Goal: Find specific page/section: Find specific page/section

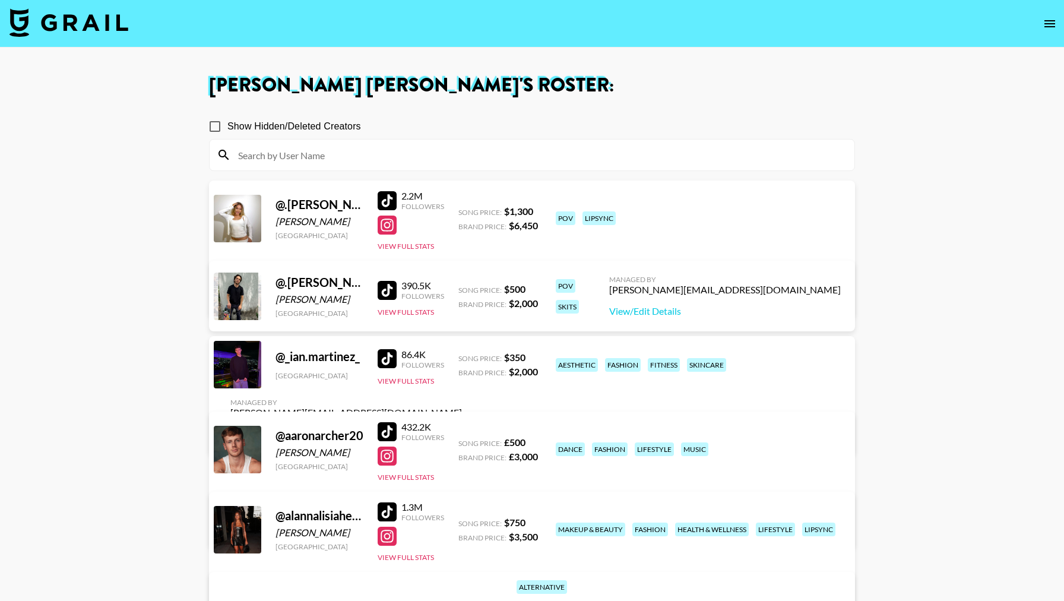
click at [478, 156] on input at bounding box center [539, 155] width 616 height 19
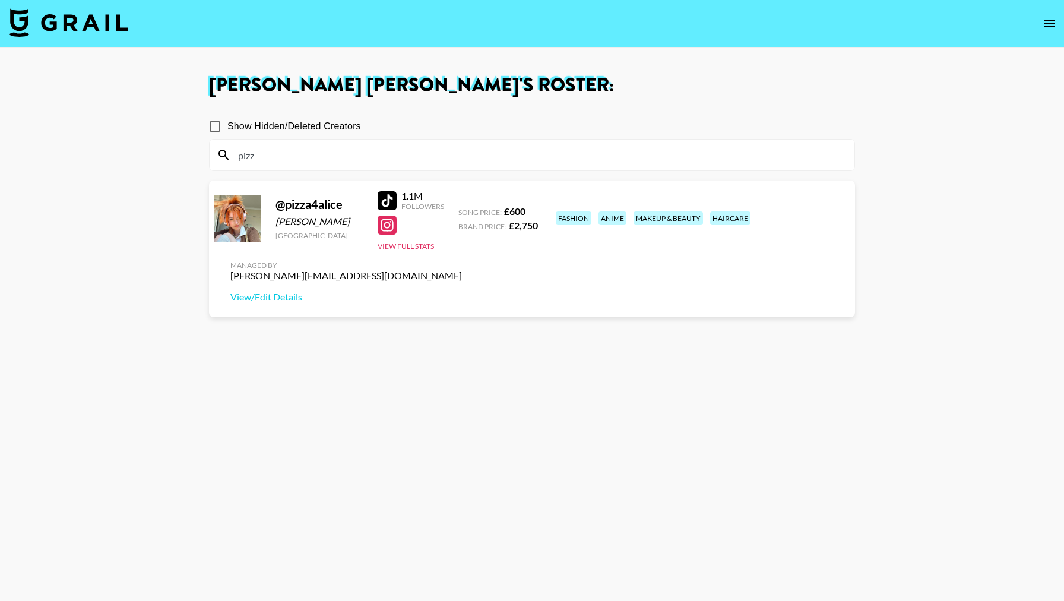
click at [498, 157] on input "pizz" at bounding box center [539, 155] width 616 height 19
paste input "iamnikkihall"
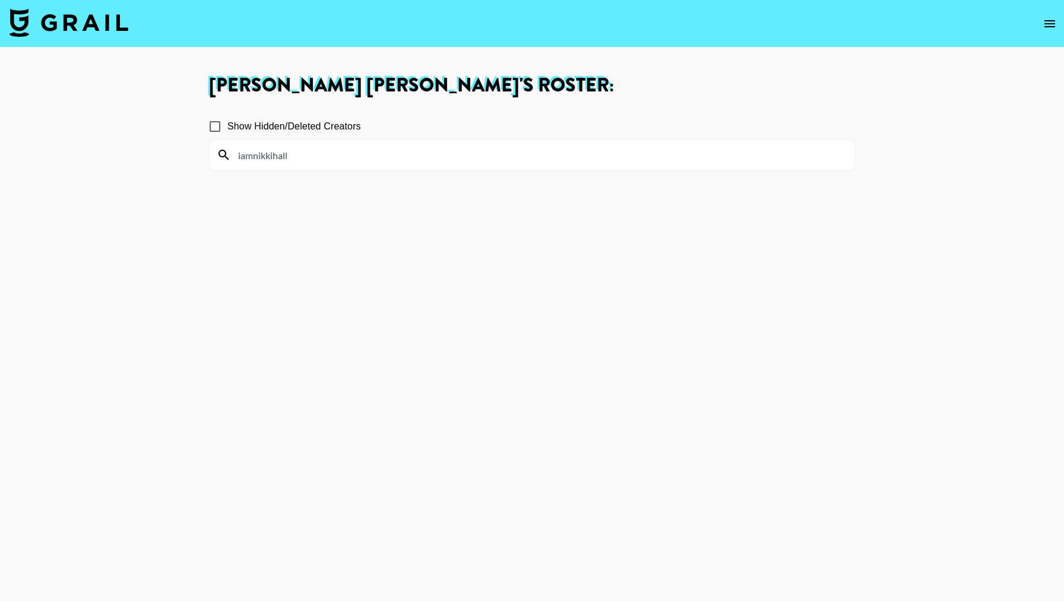
click at [482, 162] on input "iamnikkihall" at bounding box center [539, 155] width 616 height 19
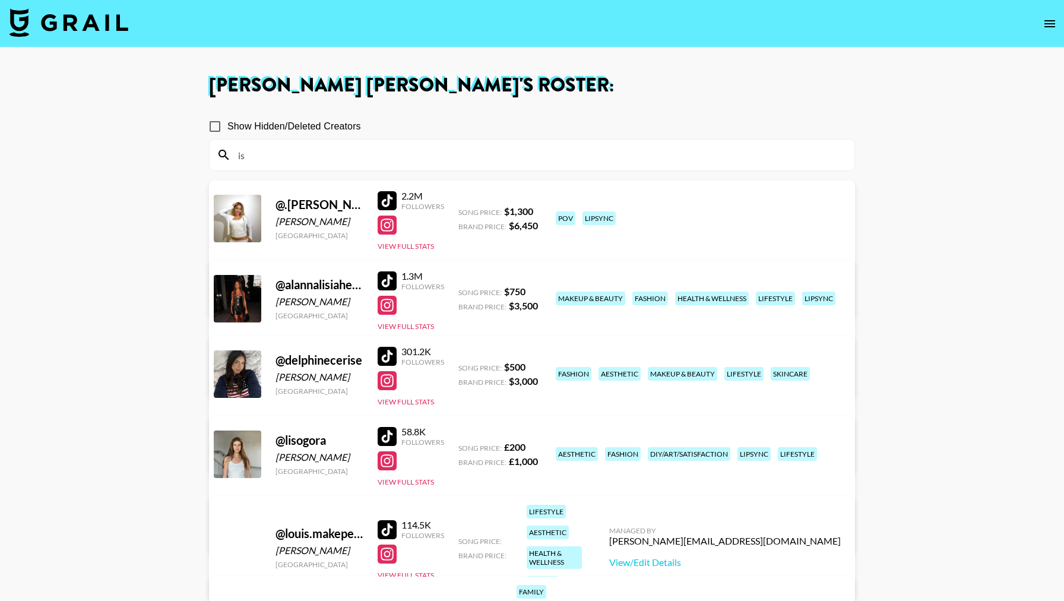
type input "isa"
